Goal: Contribute content

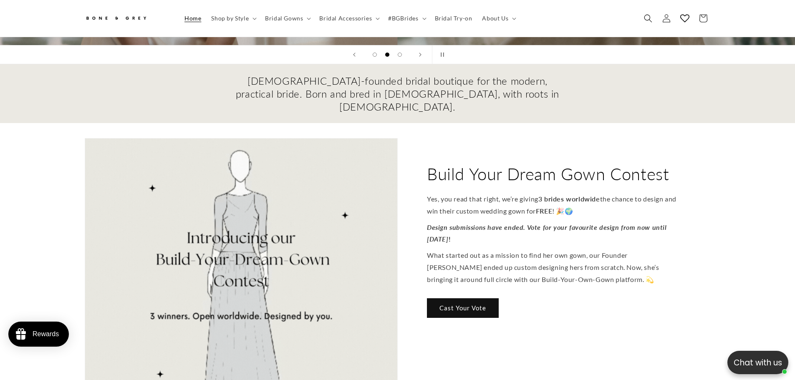
scroll to position [287, 0]
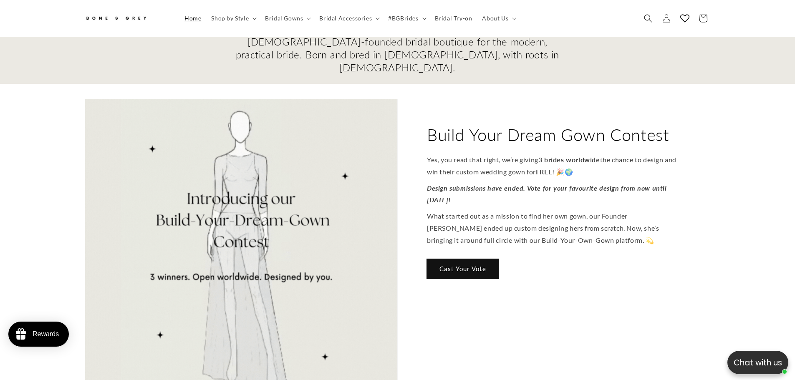
click at [466, 259] on link "Cast Your Vote" at bounding box center [463, 269] width 72 height 20
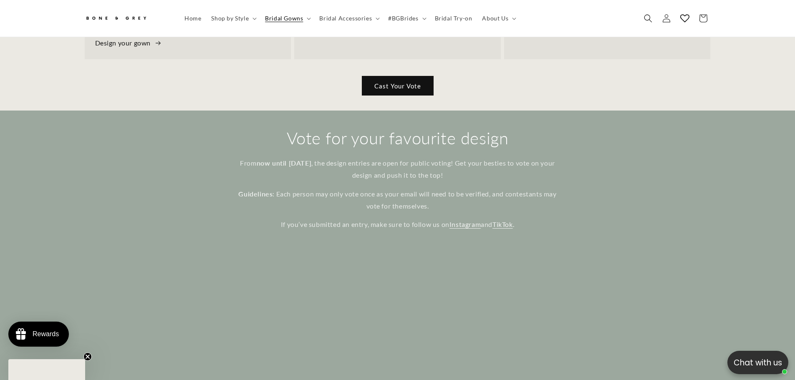
scroll to position [443, 0]
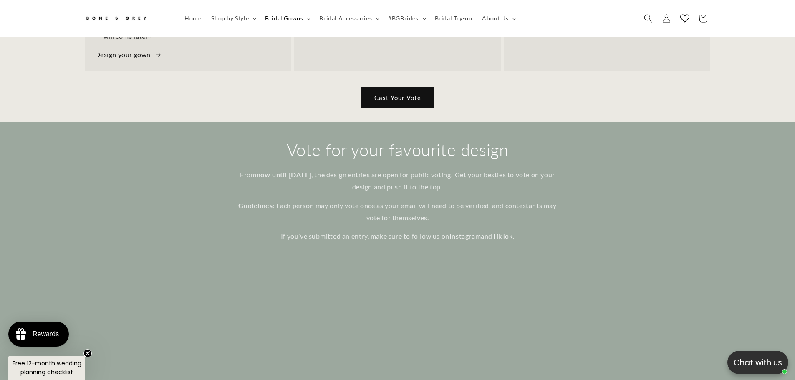
click at [413, 97] on link "Cast Your Vote" at bounding box center [398, 98] width 72 height 20
